Goal: Information Seeking & Learning: Learn about a topic

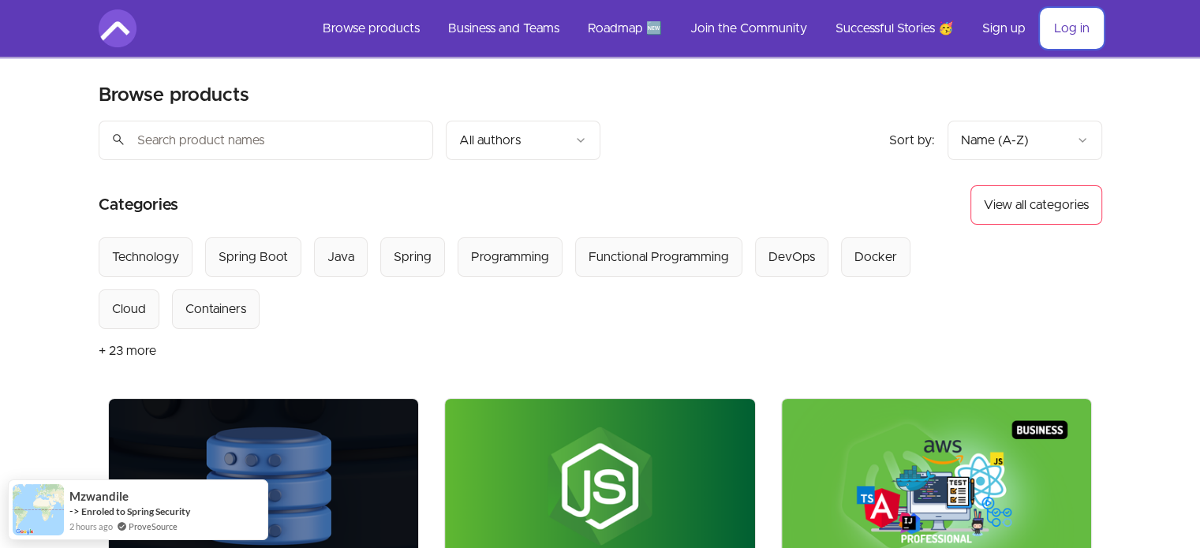
click at [1066, 29] on link "Log in" at bounding box center [1071, 28] width 61 height 38
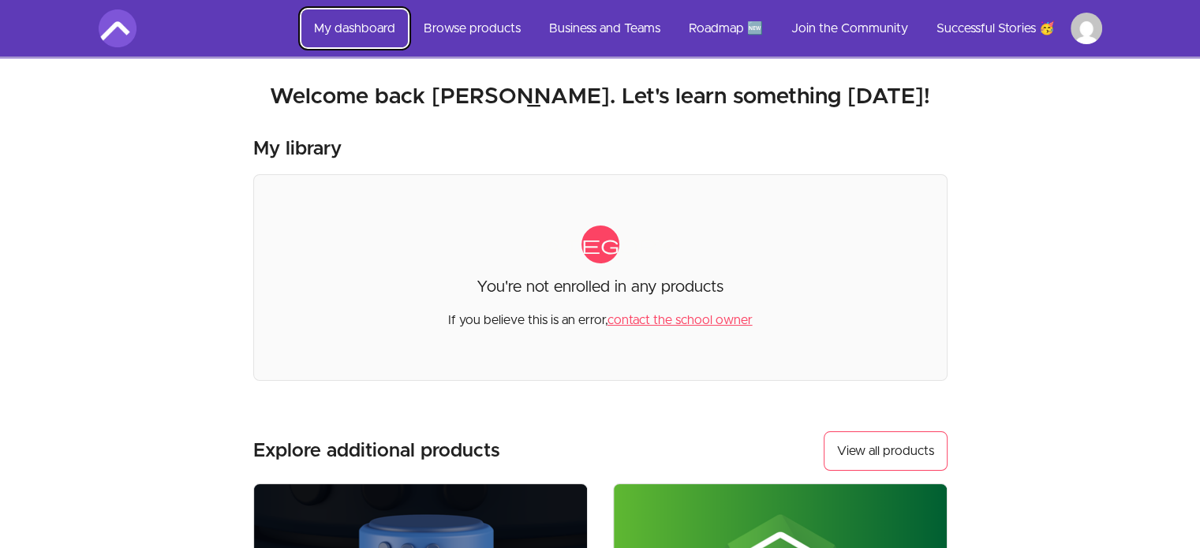
click at [370, 21] on link "My dashboard" at bounding box center [354, 28] width 106 height 38
click at [374, 29] on link "My dashboard" at bounding box center [354, 28] width 106 height 38
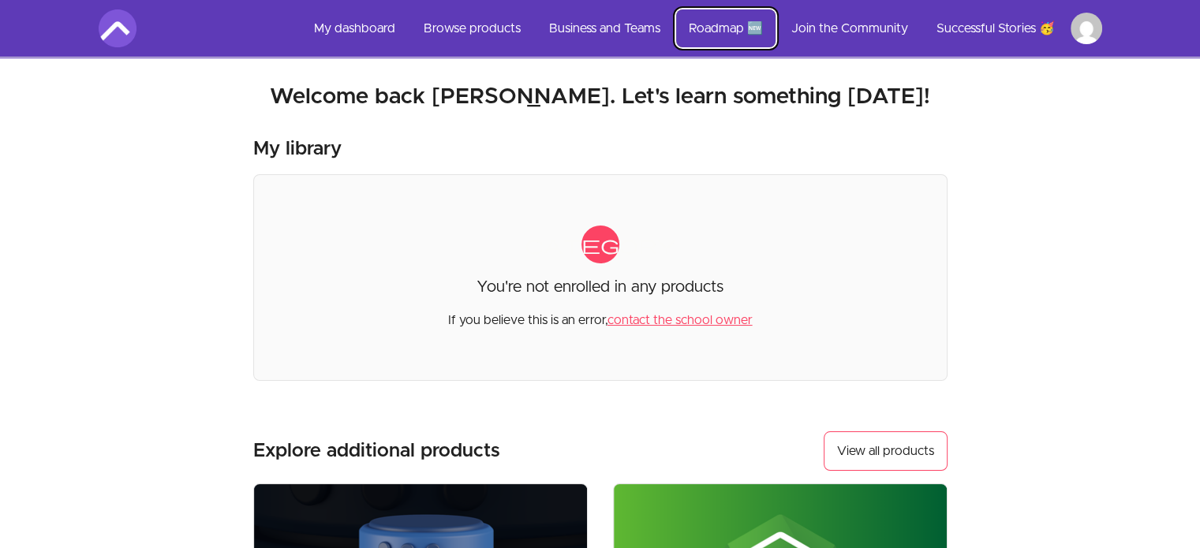
click at [730, 24] on link "Roadmap 🆕" at bounding box center [725, 28] width 99 height 38
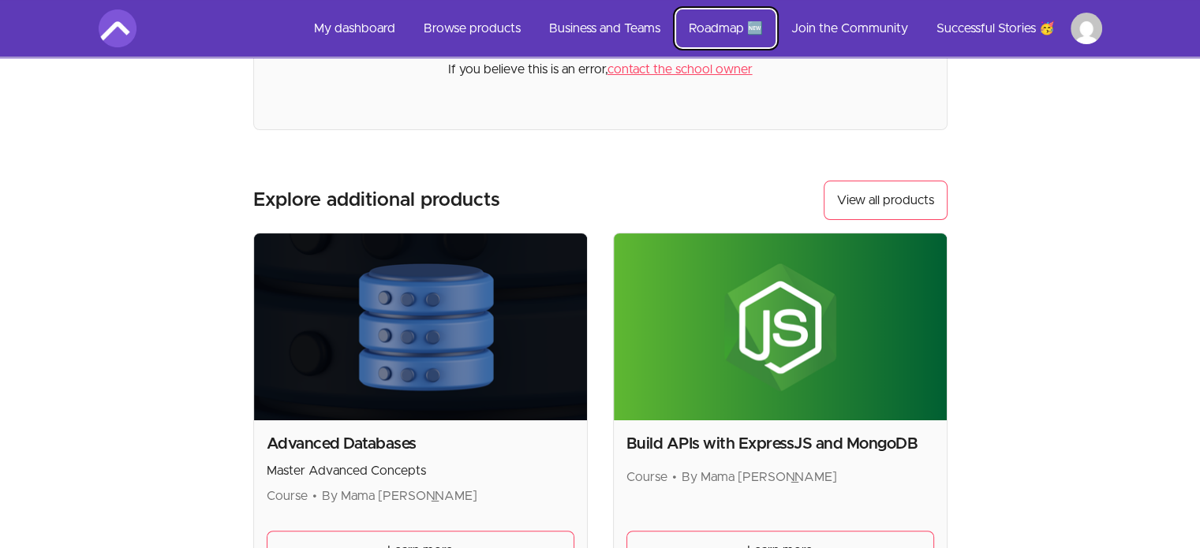
scroll to position [252, 0]
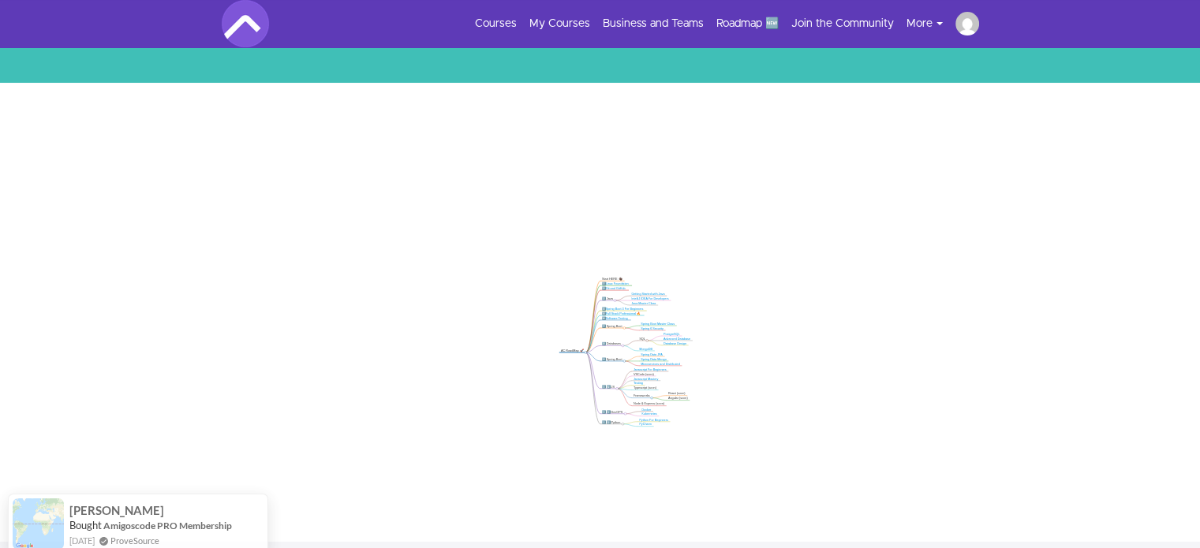
click at [567, 32] on ul "Courses My Courses Business and Teams Roadmap 🆕 Join the Community More Success…" at bounding box center [720, 24] width 517 height 24
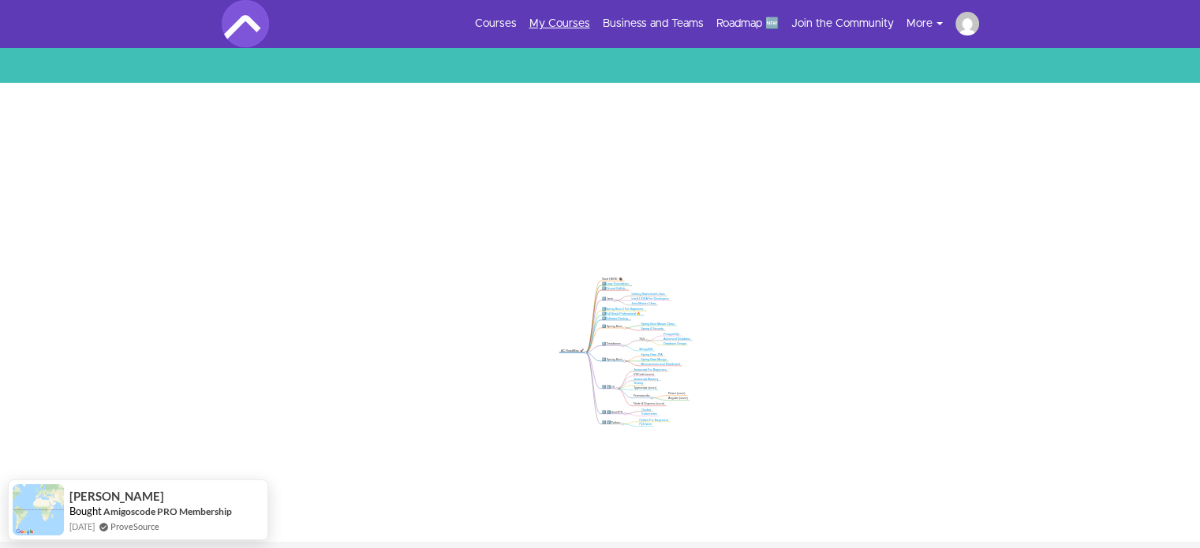
click at [563, 20] on link "My Courses" at bounding box center [559, 24] width 61 height 16
click at [481, 24] on link "Courses" at bounding box center [496, 24] width 42 height 16
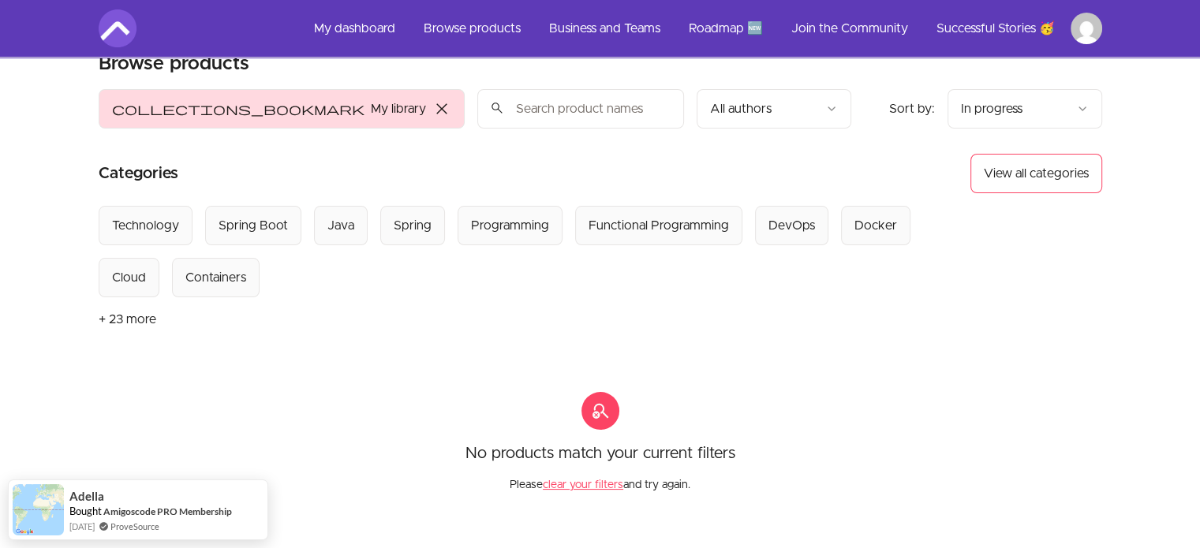
scroll to position [32, 0]
click at [133, 306] on button "+ 23 more" at bounding box center [128, 319] width 58 height 44
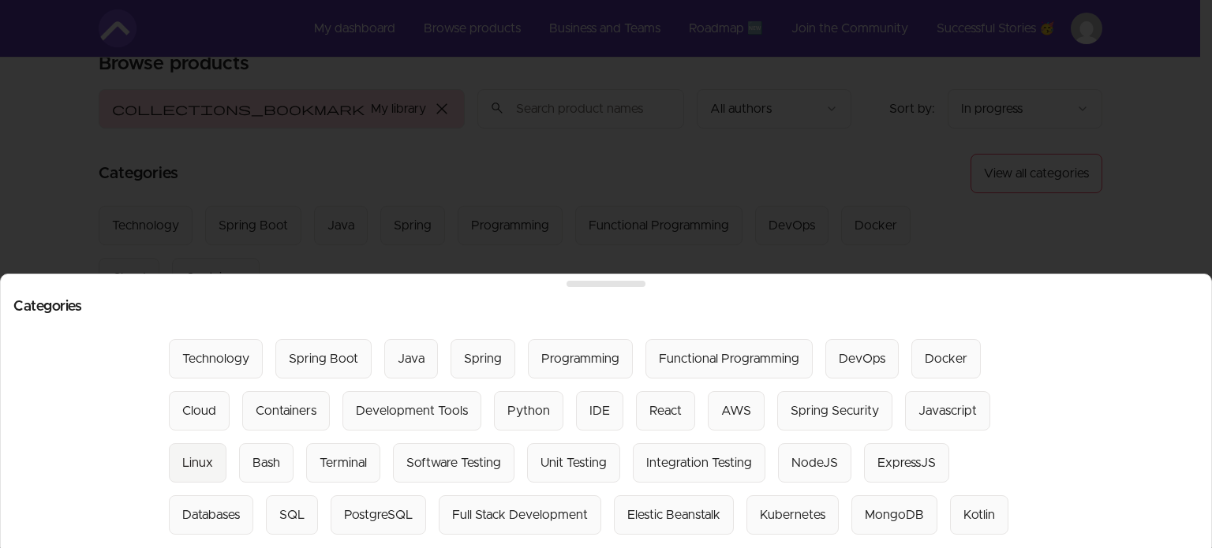
click at [213, 454] on div "Linux" at bounding box center [197, 463] width 31 height 19
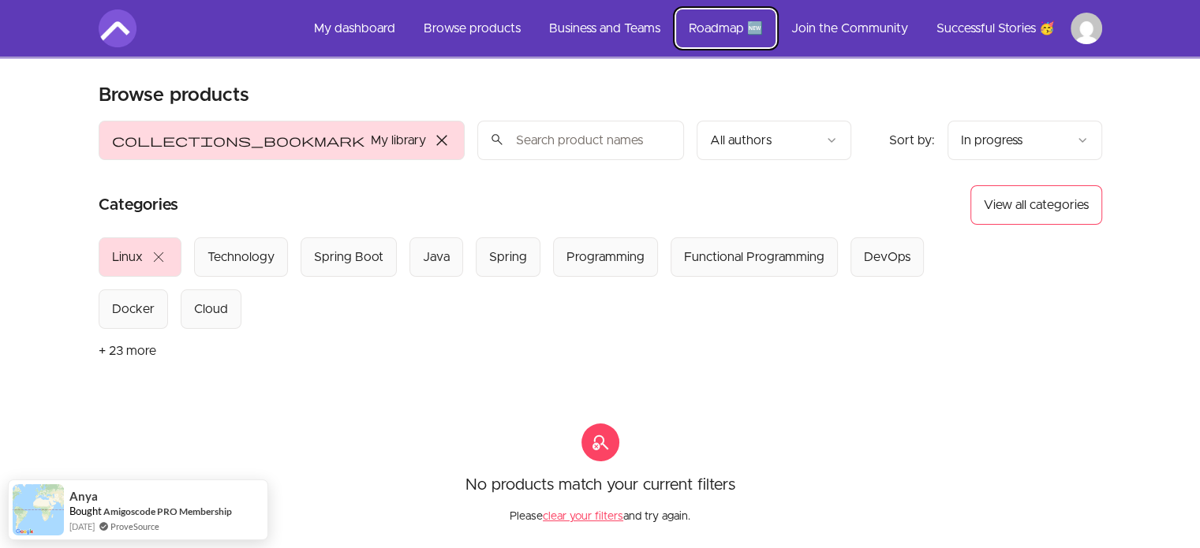
click at [720, 32] on link "Roadmap 🆕" at bounding box center [725, 28] width 99 height 38
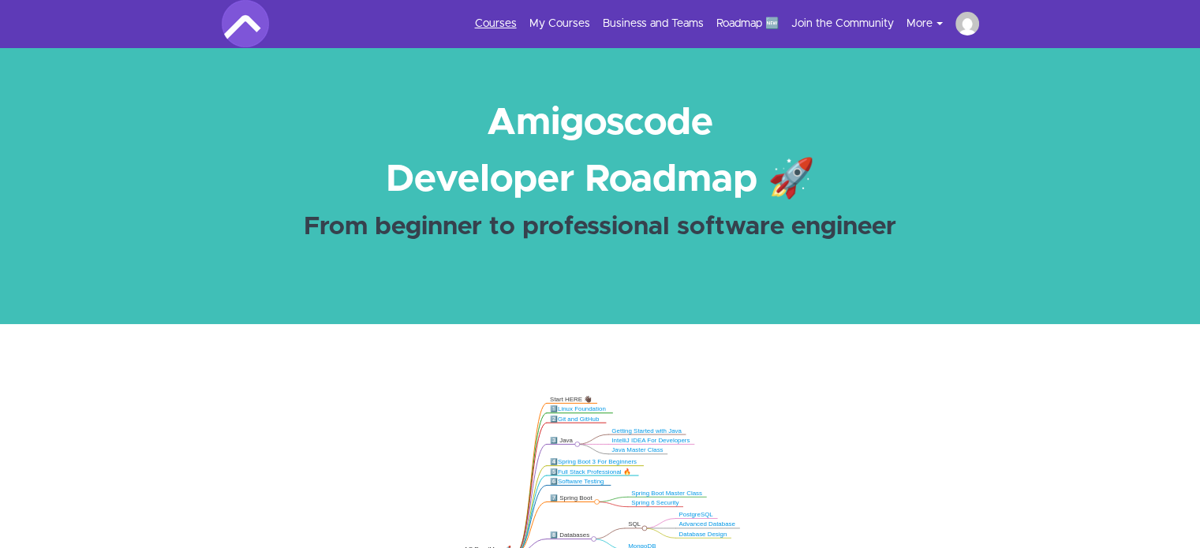
click at [489, 18] on link "Courses" at bounding box center [496, 24] width 42 height 16
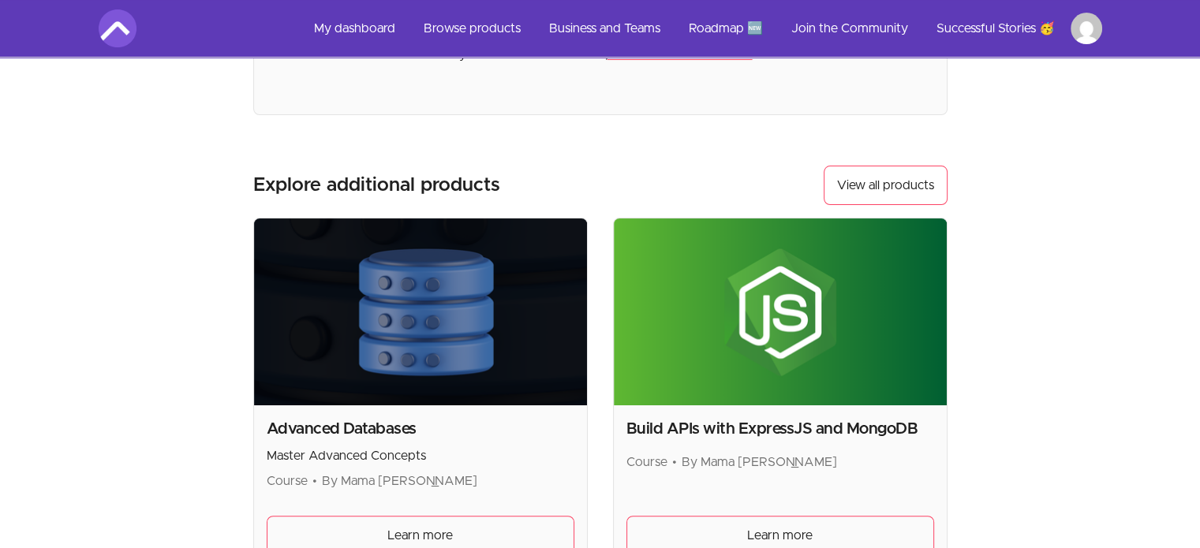
scroll to position [265, 0]
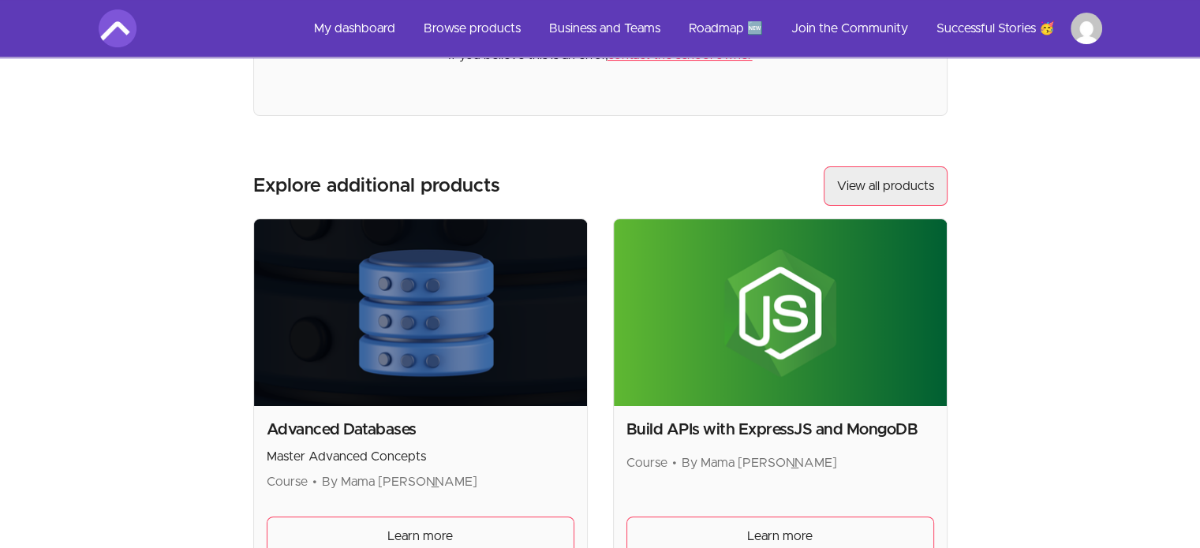
click at [849, 176] on link "View all products" at bounding box center [886, 185] width 124 height 39
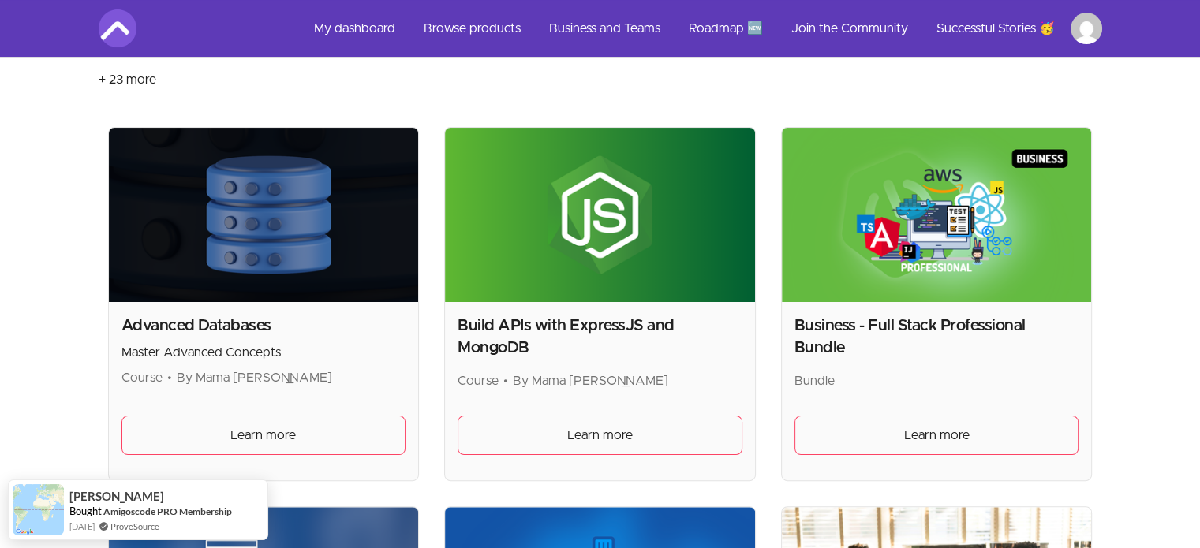
scroll to position [273, 0]
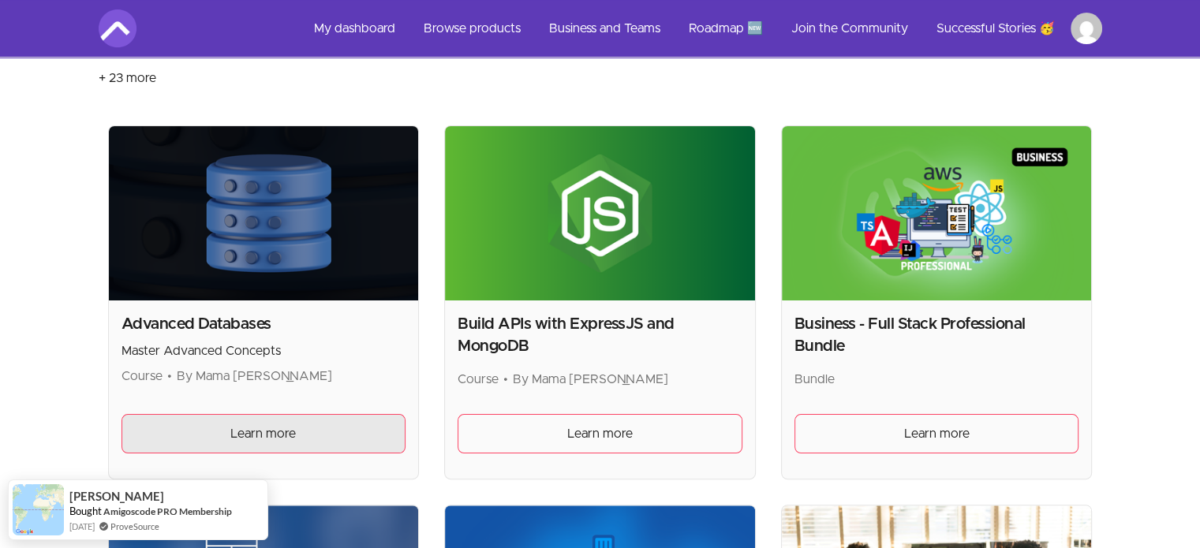
click at [211, 431] on link "Learn more" at bounding box center [263, 433] width 285 height 39
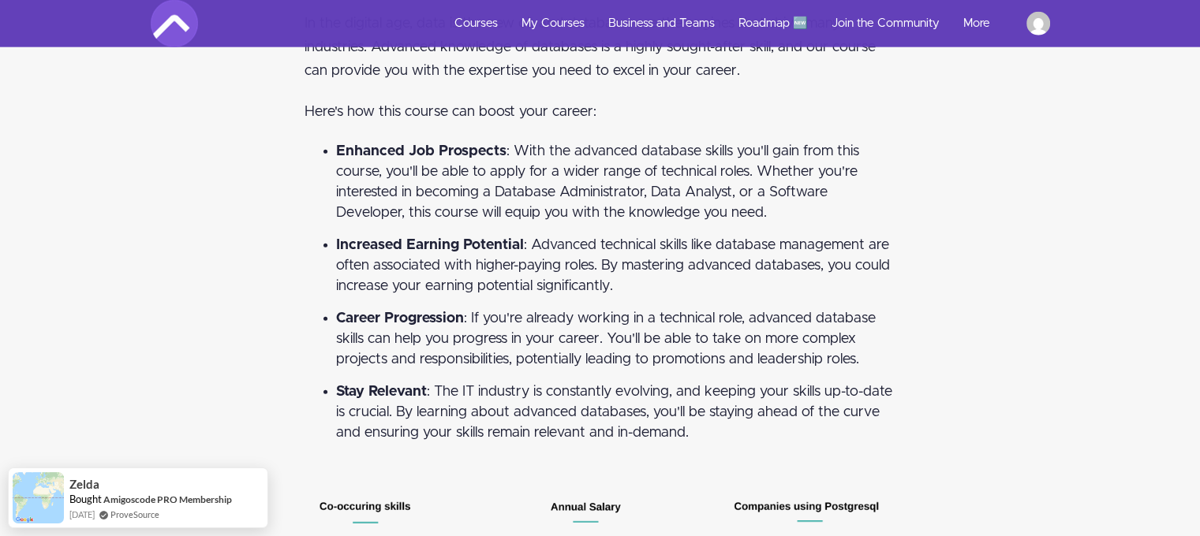
scroll to position [4036, 0]
